Goal: Information Seeking & Learning: Learn about a topic

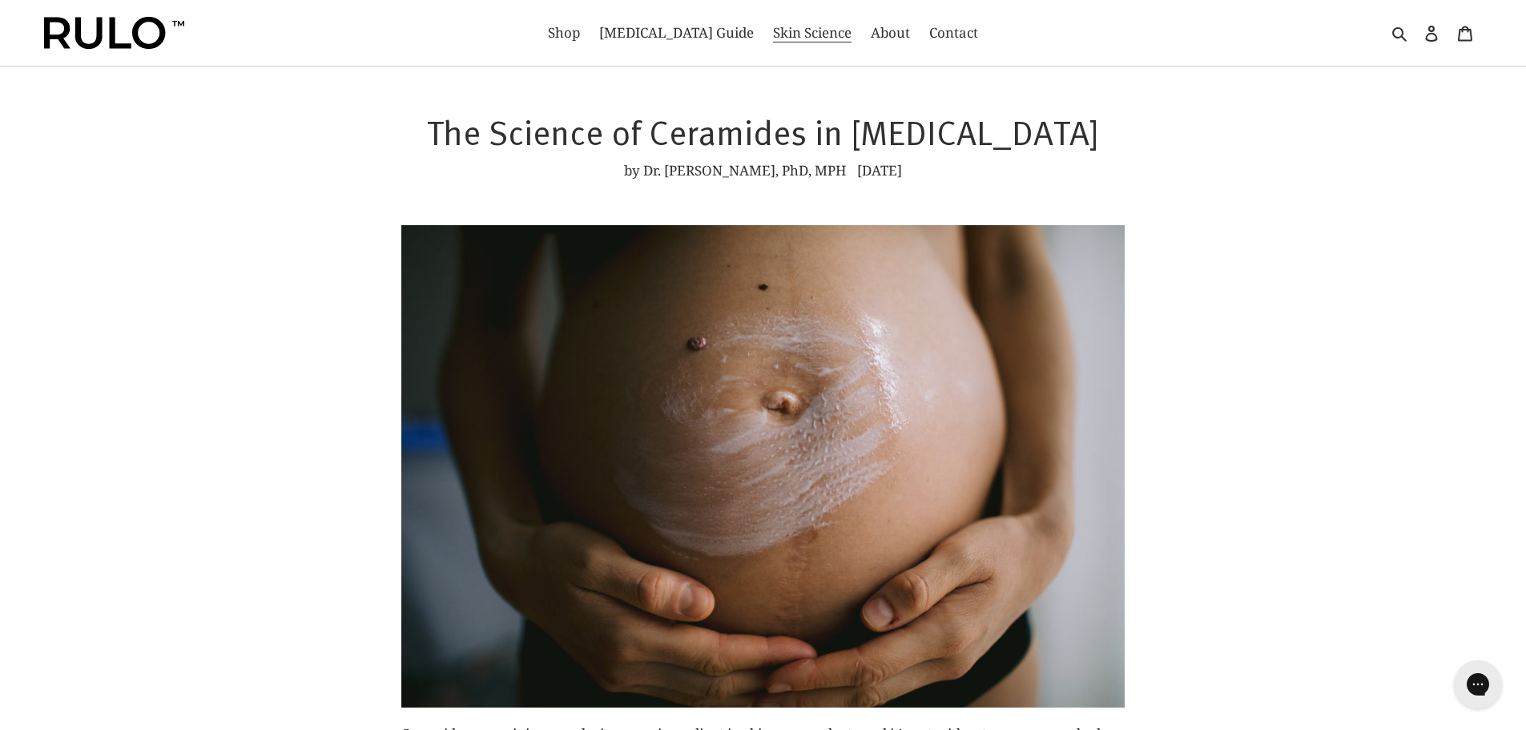
drag, startPoint x: 1367, startPoint y: 158, endPoint x: 1379, endPoint y: 90, distance: 69.2
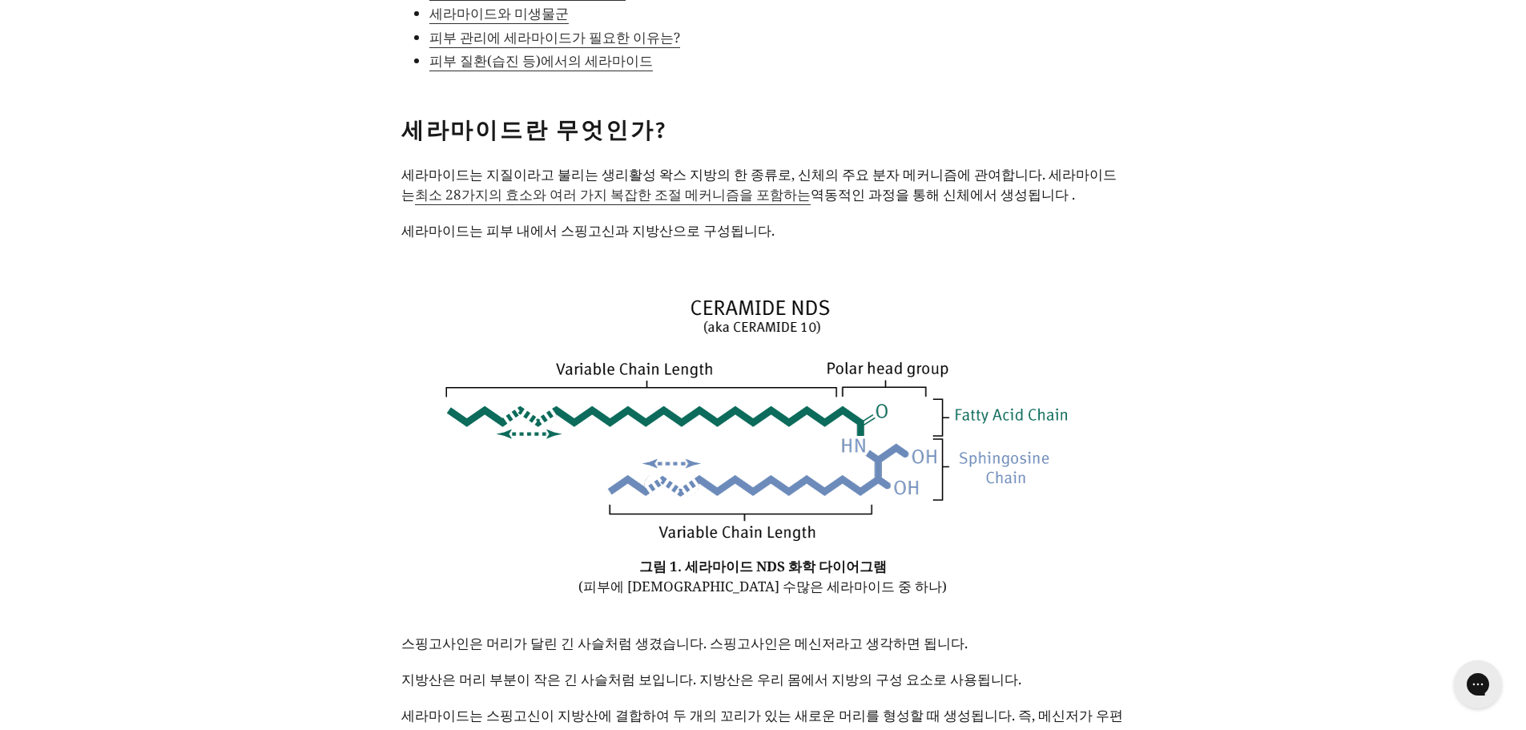
scroll to position [1202, 0]
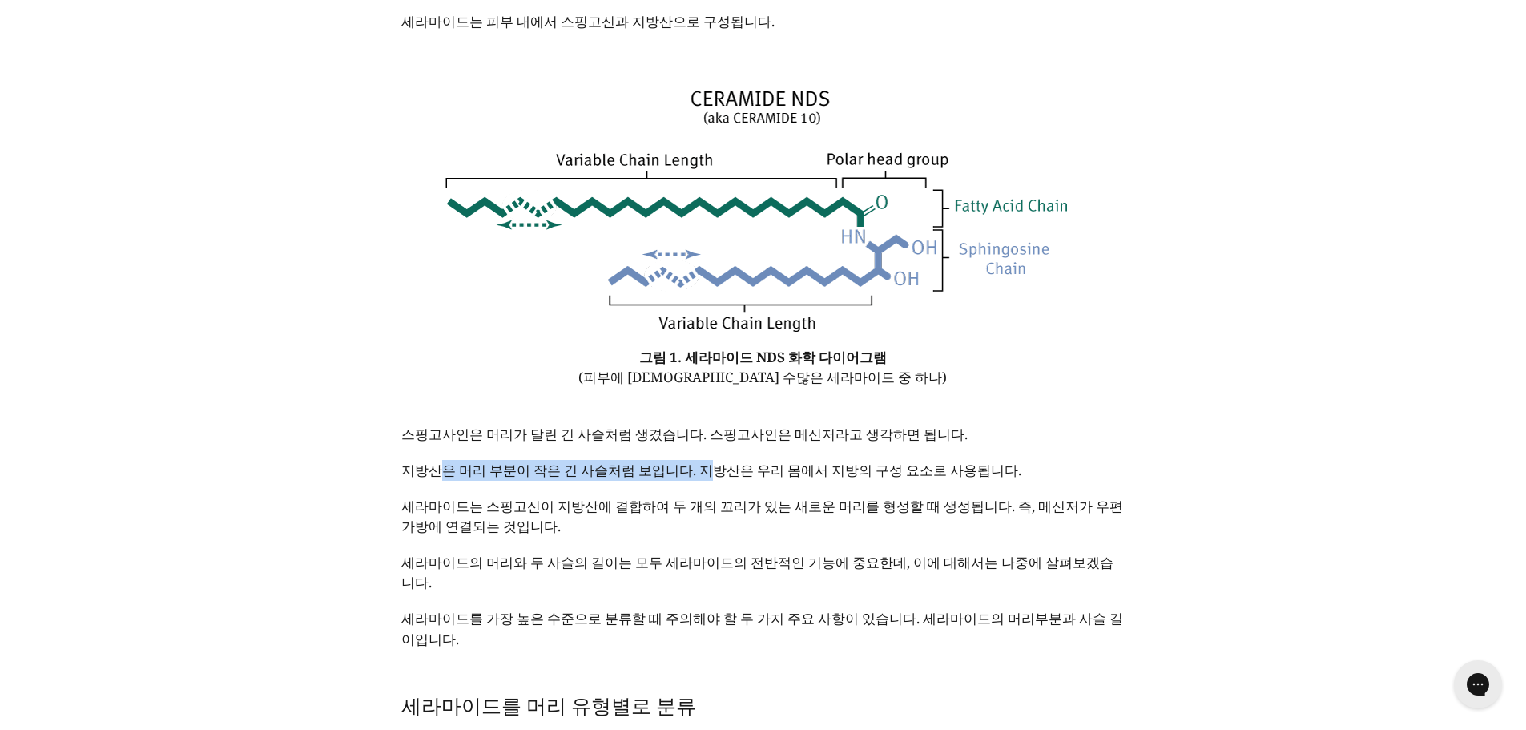
drag, startPoint x: 434, startPoint y: 454, endPoint x: 708, endPoint y: 440, distance: 273.6
click at [708, 461] on font "지방산은 머리 부분이 작은 긴 사슬처럼 보입니다. 지방산은 우리 몸에서 지방의 구성 요소로 사용됩니다." at bounding box center [711, 470] width 620 height 18
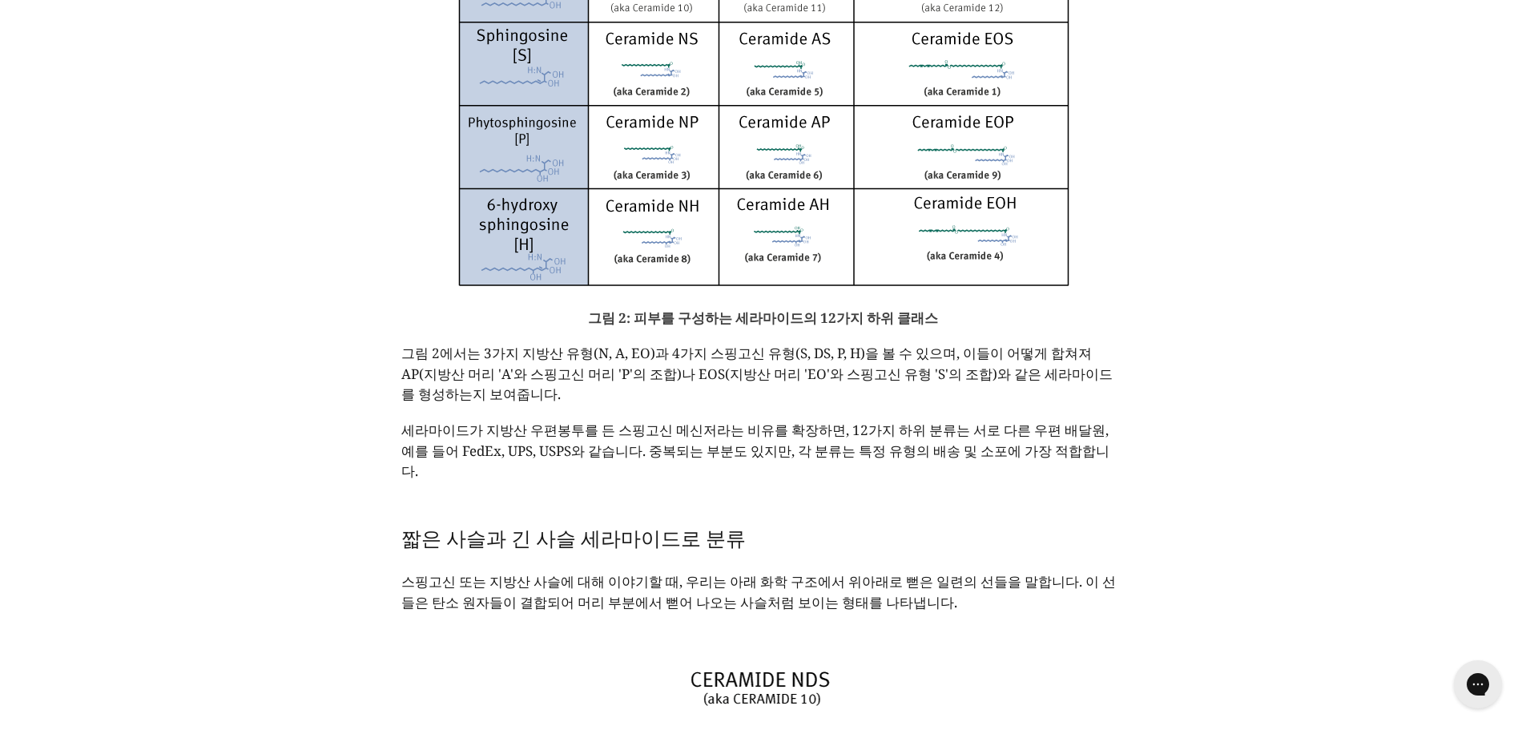
scroll to position [2724, 0]
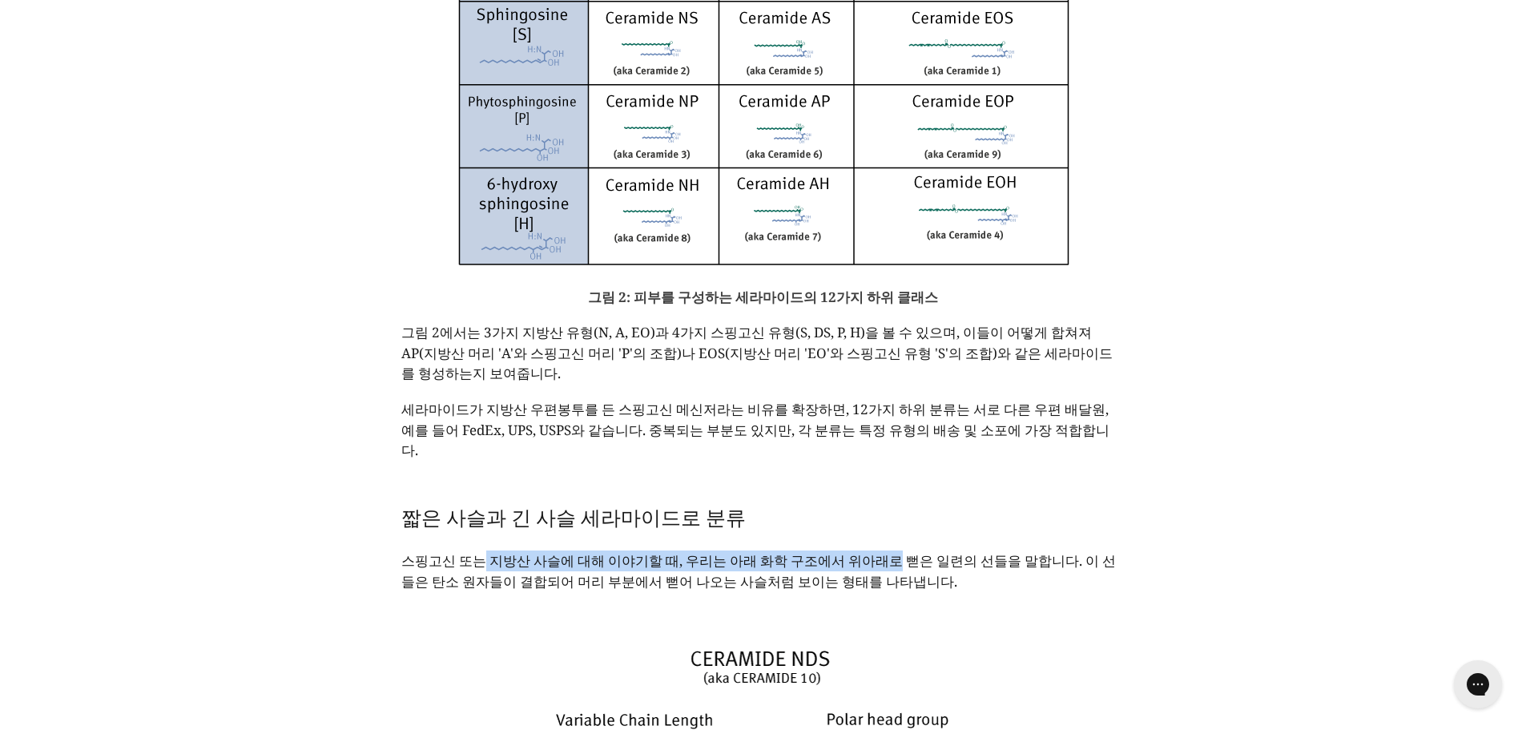
drag, startPoint x: 482, startPoint y: 503, endPoint x: 893, endPoint y: 506, distance: 411.1
click at [892, 551] on font "스핑고신 또는 지방산 사슬에 대해 이야기할 때, 우리는 아래 화학 구조에서 위아래로 뻗은 일련의 선들을 말합니다. 이 선들은 탄소 원자들이 결…" at bounding box center [758, 570] width 715 height 39
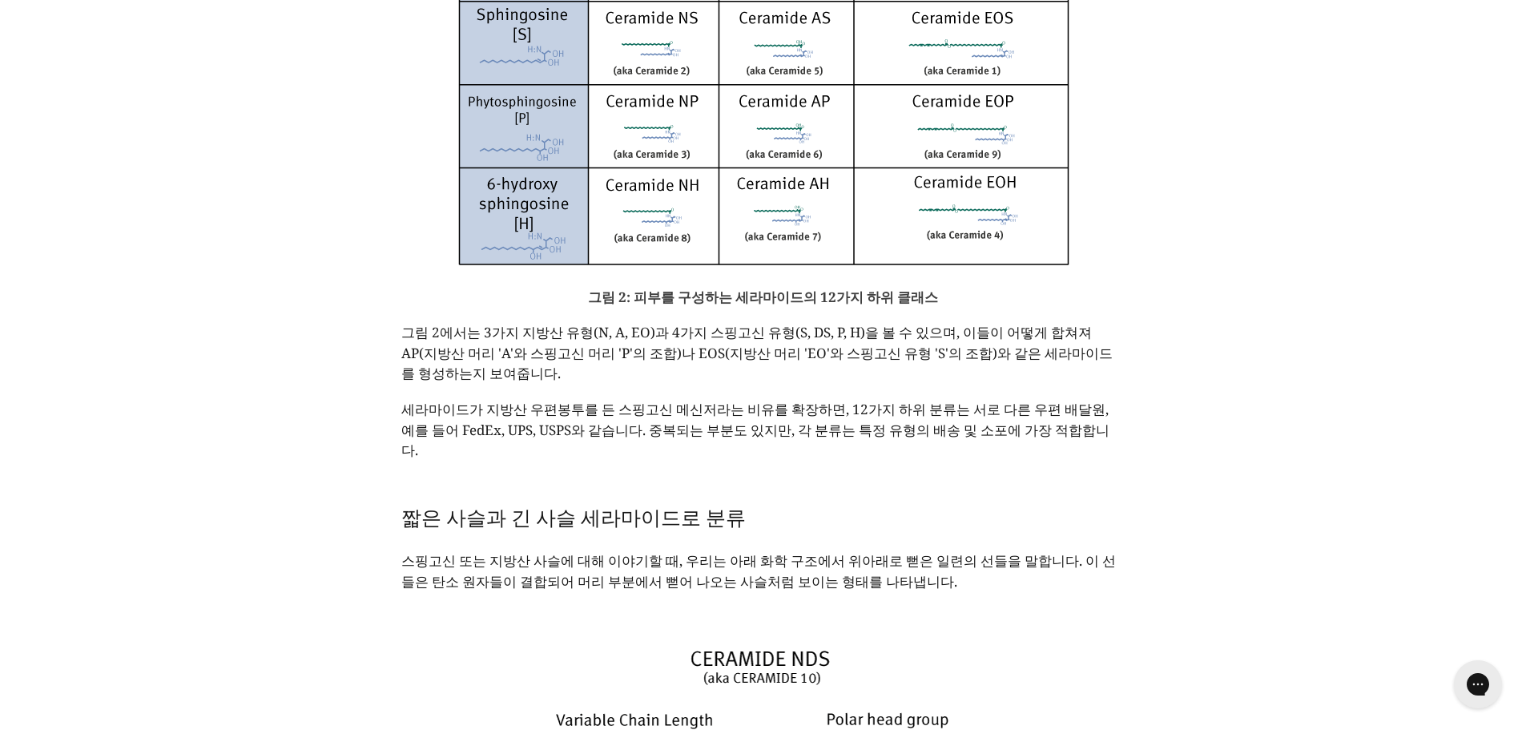
click at [894, 551] on font "스핑고신 또는 지방산 사슬에 대해 이야기할 때, 우리는 아래 화학 구조에서 위아래로 뻗은 일련의 선들을 말합니다. 이 선들은 탄소 원자들이 결…" at bounding box center [758, 570] width 715 height 39
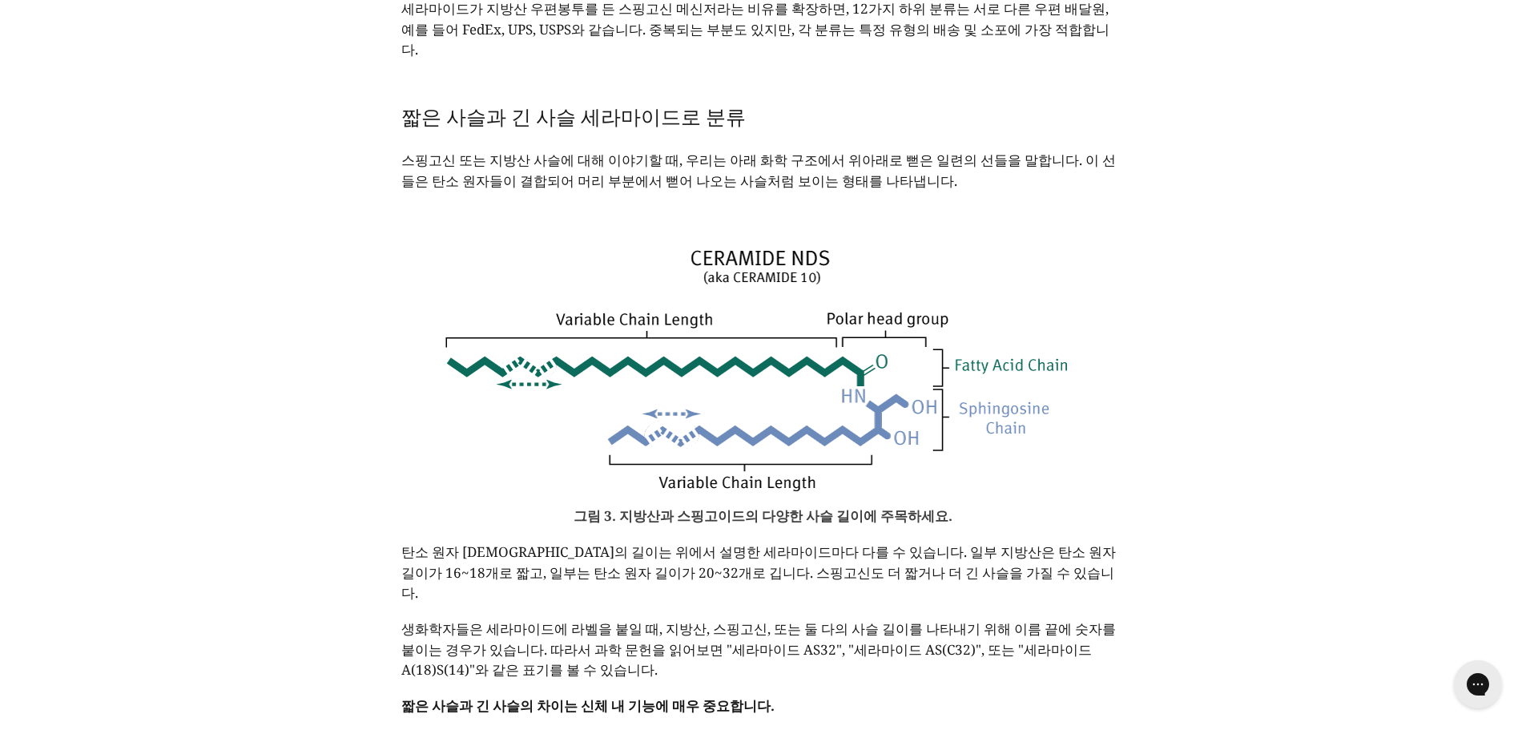
scroll to position [3205, 0]
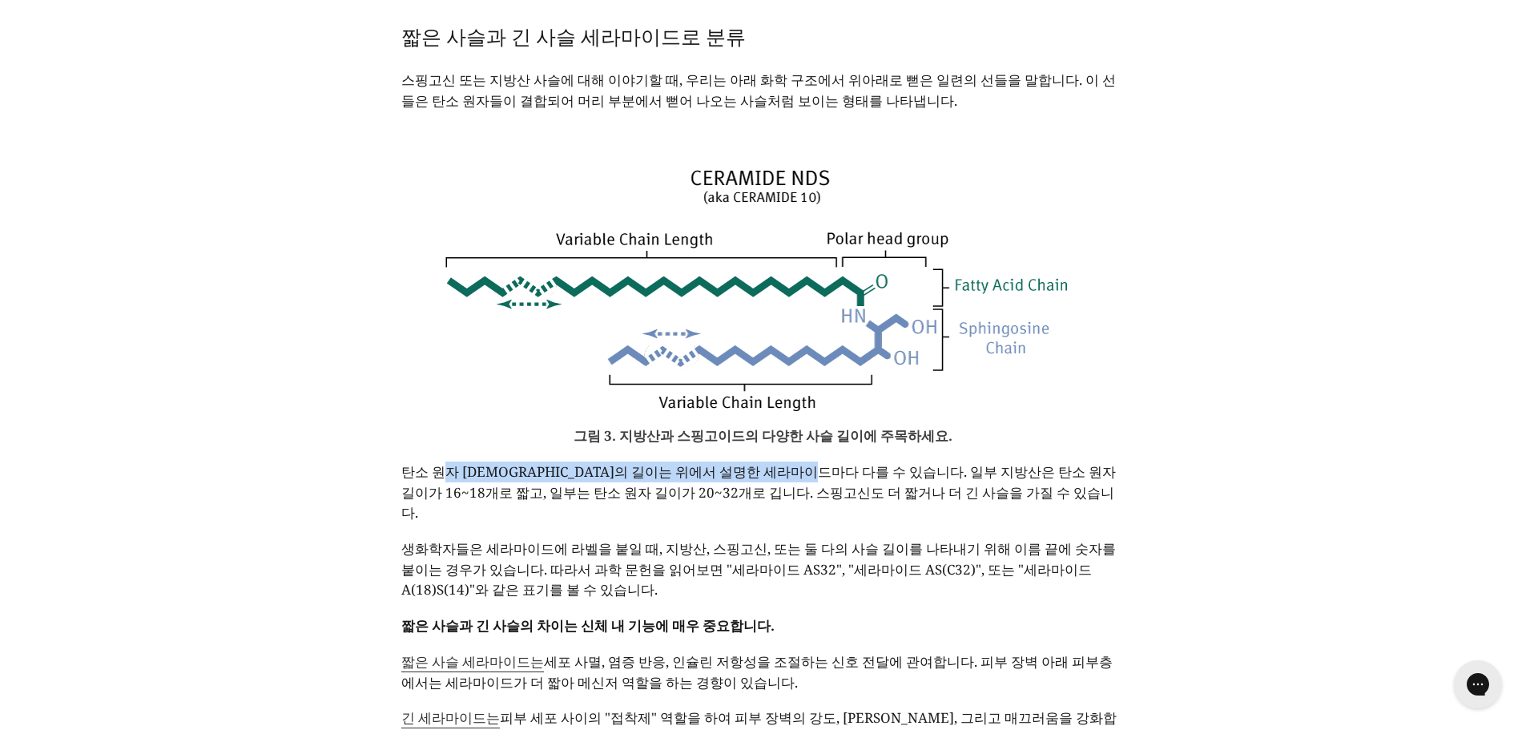
drag, startPoint x: 441, startPoint y: 412, endPoint x: 863, endPoint y: 401, distance: 422.4
click at [853, 462] on font "탄소 원자 [DEMOGRAPHIC_DATA]의 길이는 위에서 설명한 세라마이드마다 다를 수 있습니다. 일부 지방산은 탄소 원자 길이가 16~1…" at bounding box center [758, 491] width 715 height 59
click at [870, 462] on font "탄소 원자 [DEMOGRAPHIC_DATA]의 길이는 위에서 설명한 세라마이드마다 다를 수 있습니다. 일부 지방산은 탄소 원자 길이가 16~1…" at bounding box center [758, 491] width 715 height 59
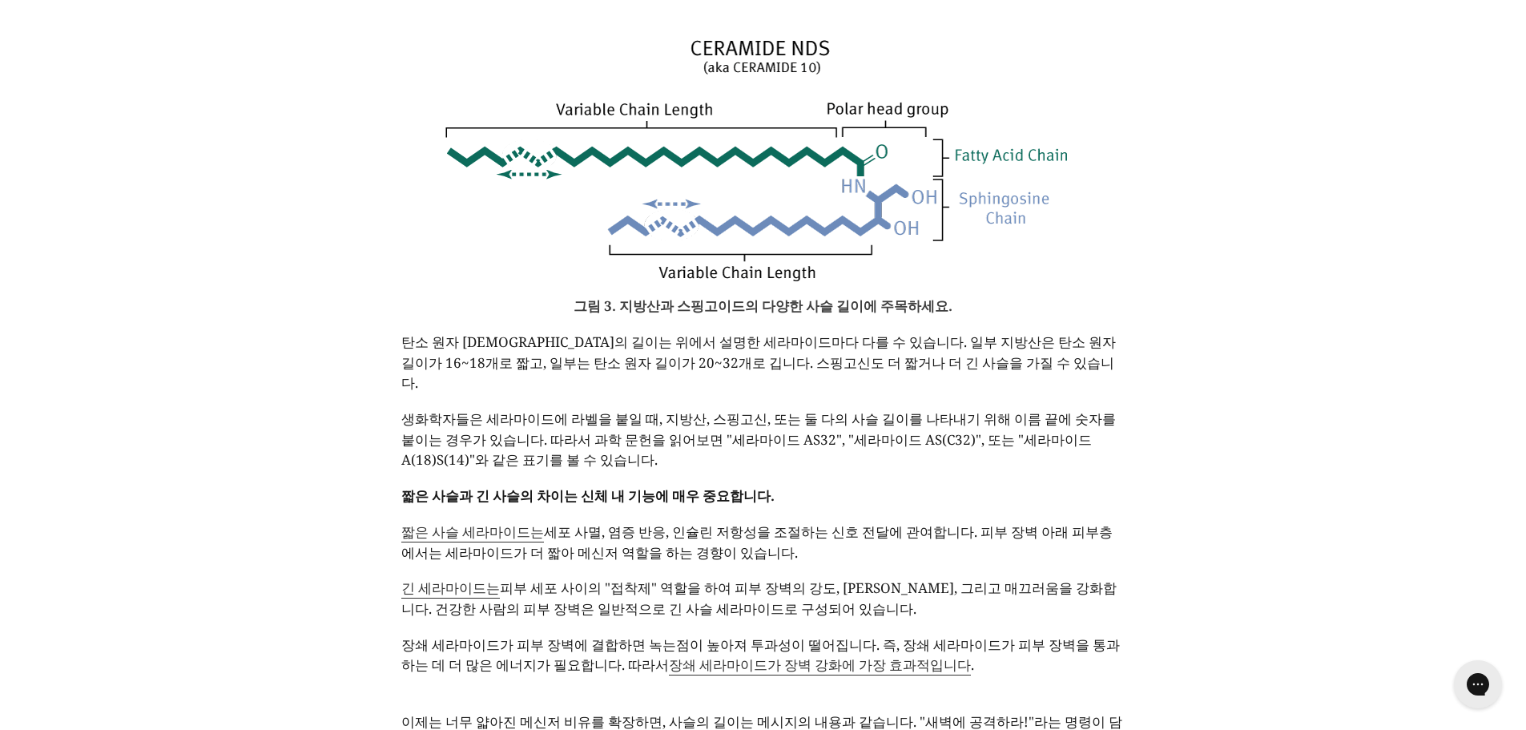
scroll to position [3365, 0]
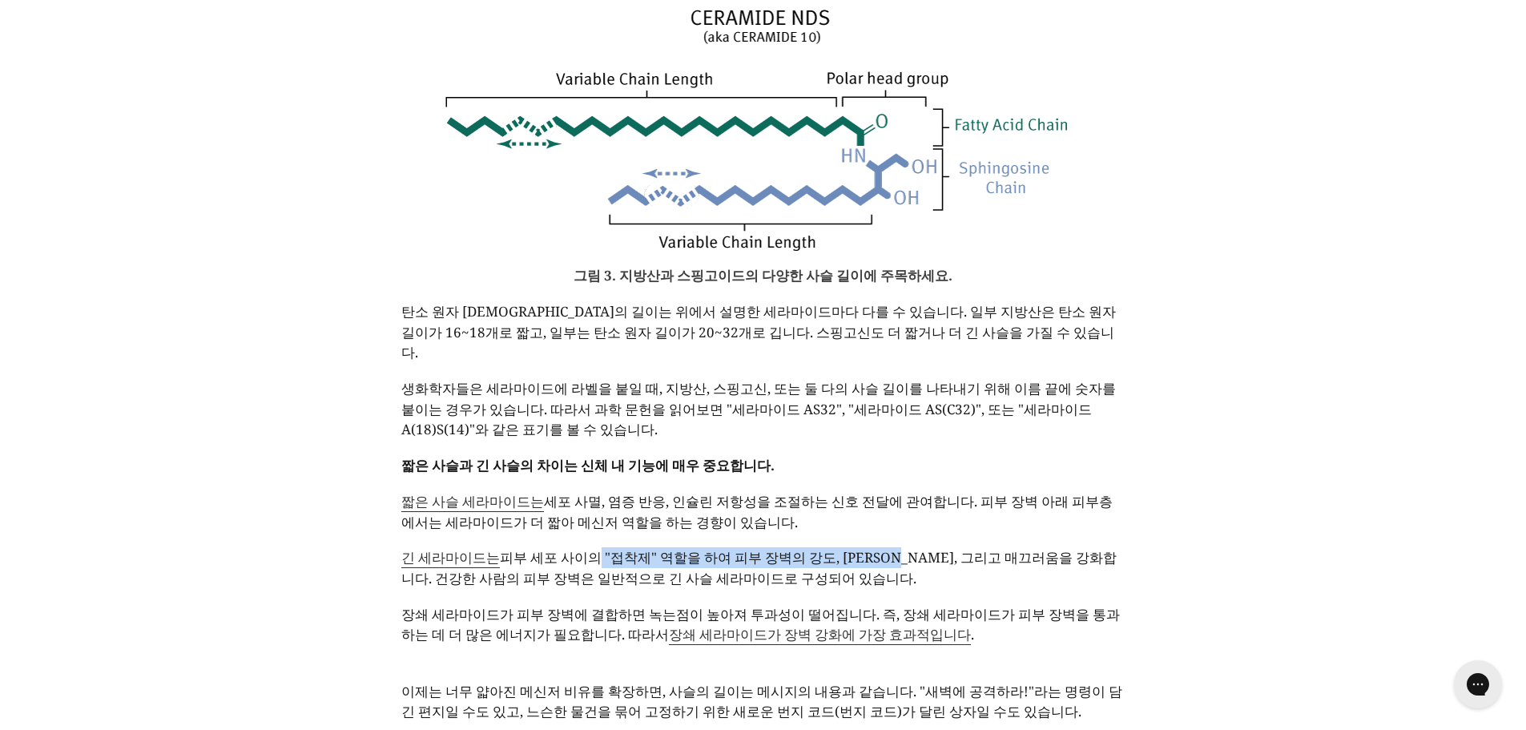
drag, startPoint x: 690, startPoint y: 477, endPoint x: 892, endPoint y: 474, distance: 201.9
click at [892, 548] on font "피부 세포 사이의 "접착제" 역할을 하여 피부 장벽의 강도, [PERSON_NAME], 그리고 매끄러움을 강화합니다. 건강한 사람의 피부 장벽…" at bounding box center [759, 567] width 716 height 39
click at [893, 548] on font "피부 세포 사이의 "접착제" 역할을 하여 피부 장벽의 강도, [PERSON_NAME], 그리고 매끄러움을 강화합니다. 건강한 사람의 피부 장벽…" at bounding box center [759, 567] width 716 height 39
drag, startPoint x: 494, startPoint y: 500, endPoint x: 624, endPoint y: 495, distance: 130.7
click at [624, 548] on font "피부 세포 사이의 "접착제" 역할을 하여 피부 장벽의 강도, [PERSON_NAME], 그리고 매끄러움을 강화합니다. 건강한 사람의 피부 장벽…" at bounding box center [759, 567] width 716 height 39
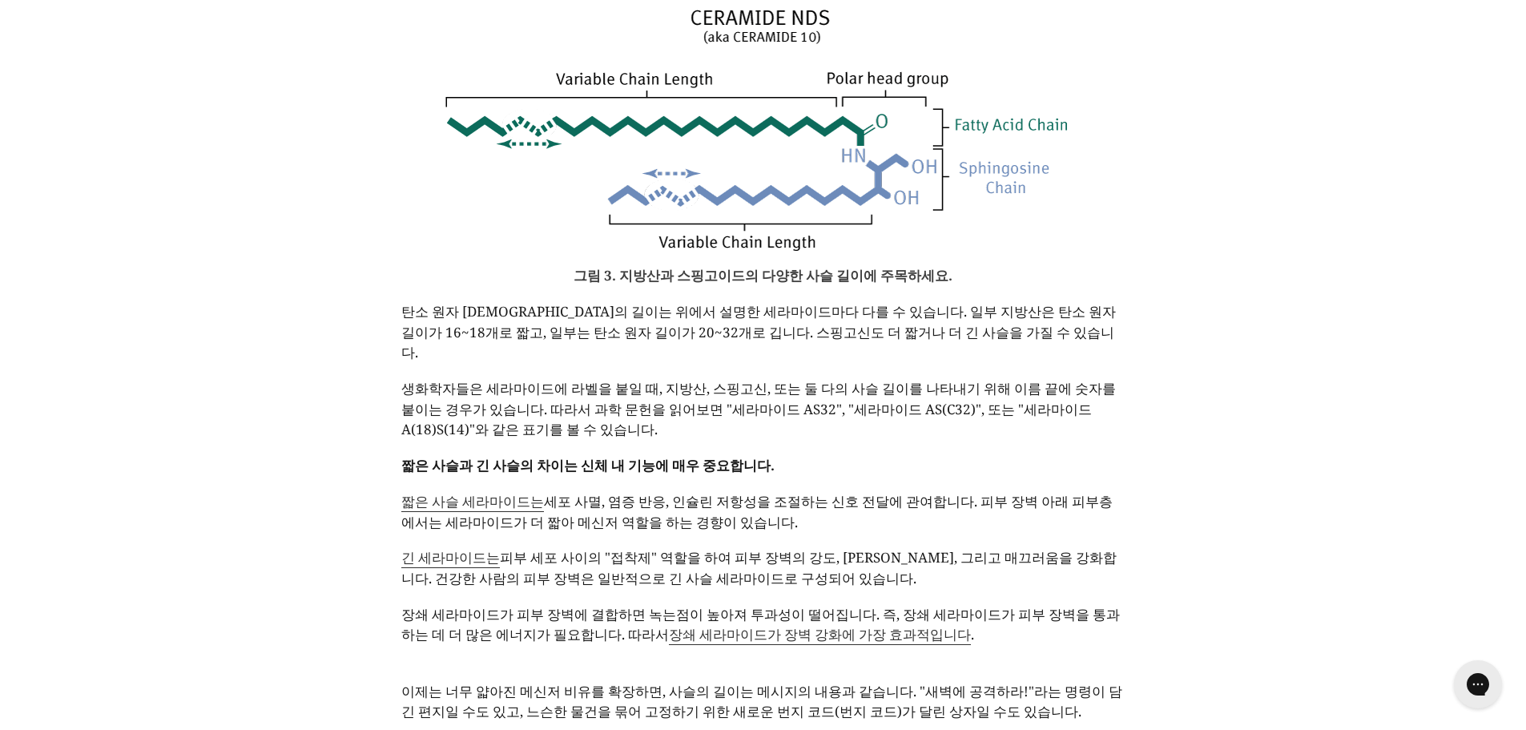
click at [669, 548] on font "피부 세포 사이의 "접착제" 역할을 하여 피부 장벽의 강도, [PERSON_NAME], 그리고 매끄러움을 강화합니다. 건강한 사람의 피부 장벽…" at bounding box center [759, 567] width 716 height 39
